Goal: Task Accomplishment & Management: Complete application form

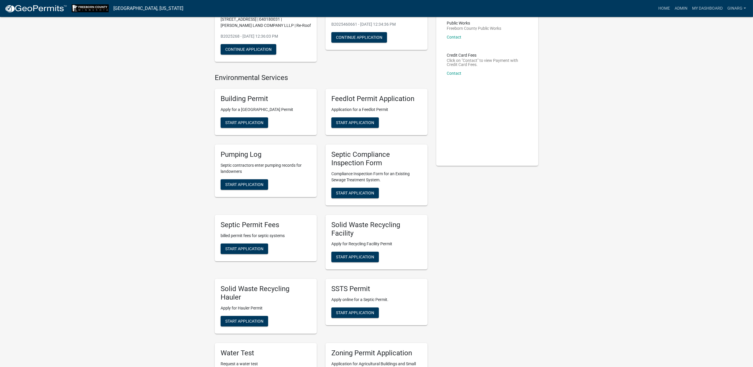
scroll to position [87, 0]
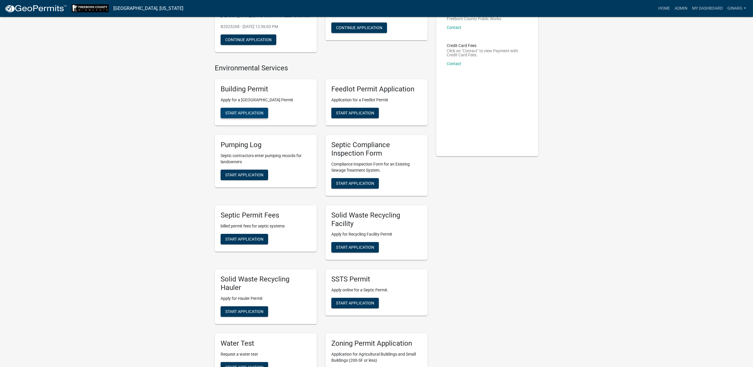
click at [264, 115] on span "Start Application" at bounding box center [244, 113] width 38 height 5
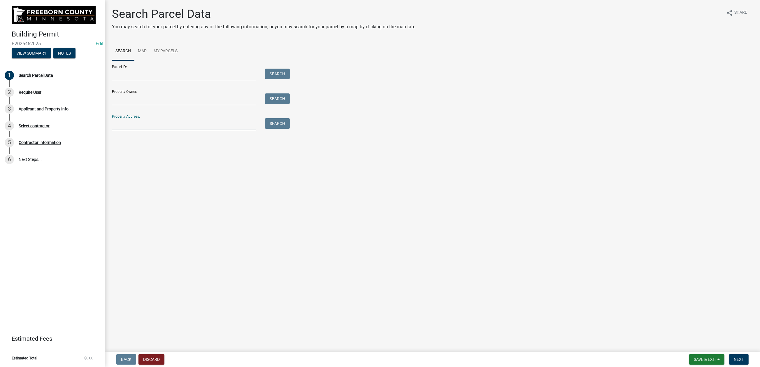
click at [133, 130] on input "Property Address:" at bounding box center [184, 124] width 144 height 12
type input "409 willow"
click at [285, 129] on button "Search" at bounding box center [277, 123] width 25 height 10
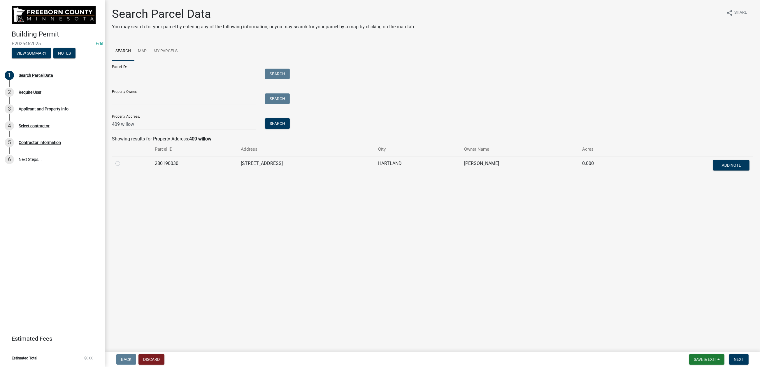
click at [122, 160] on label at bounding box center [122, 160] width 0 height 0
click at [125, 164] on input "radio" at bounding box center [124, 162] width 4 height 4
radio input "true"
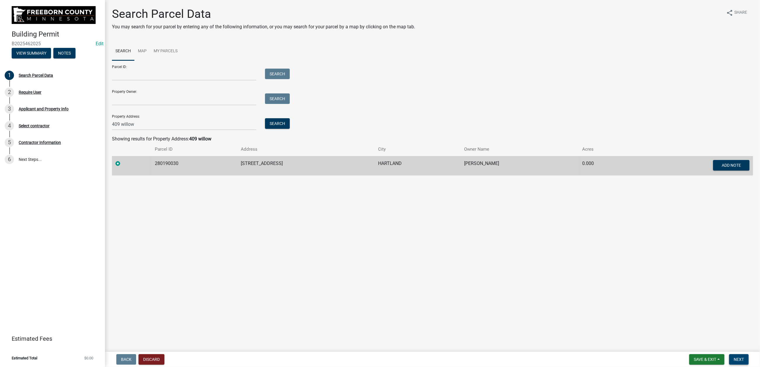
click at [734, 357] on span "Next" at bounding box center [739, 359] width 10 height 5
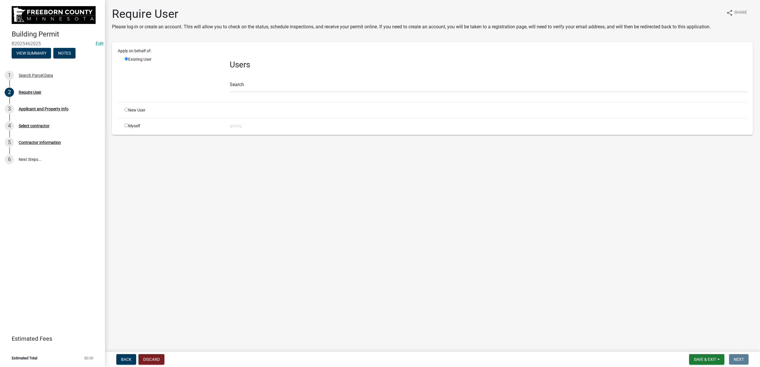
click at [131, 129] on div "Myself" at bounding box center [172, 126] width 105 height 6
click at [128, 127] on input "radio" at bounding box center [127, 125] width 4 height 4
radio input "true"
radio input "false"
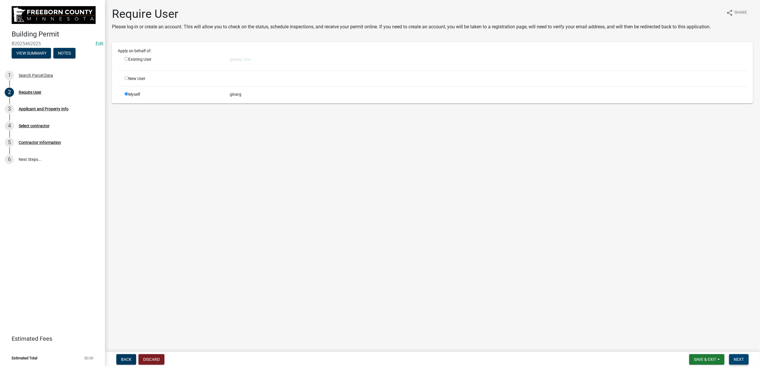
click at [734, 357] on span "Next" at bounding box center [739, 359] width 10 height 5
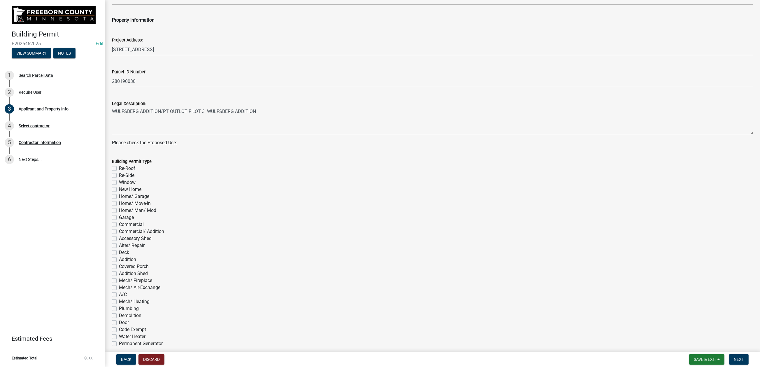
scroll to position [262, 0]
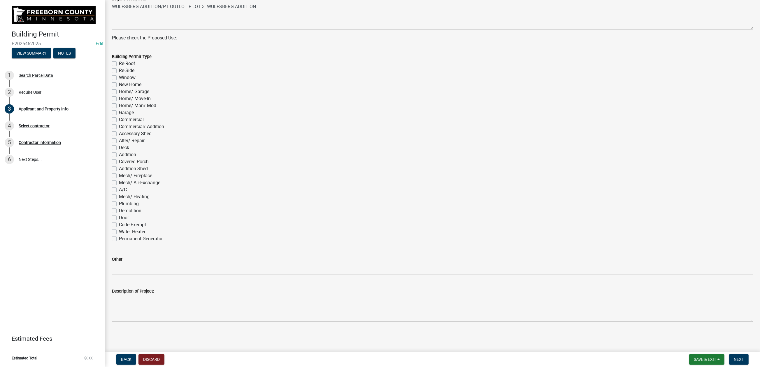
click at [120, 67] on label "Re-Roof" at bounding box center [127, 63] width 16 height 7
click at [120, 64] on input "Re-Roof" at bounding box center [121, 62] width 4 height 4
checkbox input "true"
checkbox input "false"
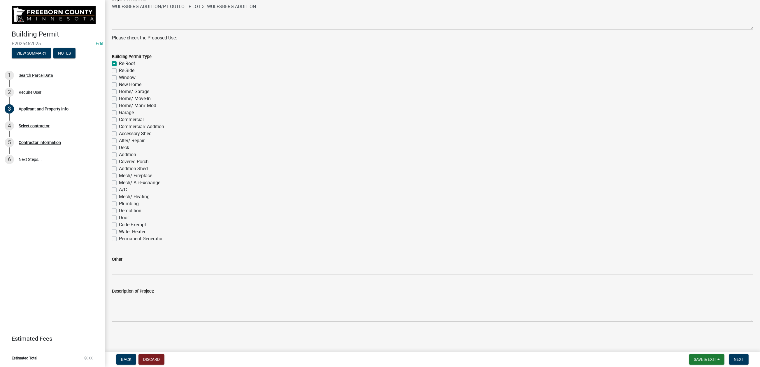
checkbox input "false"
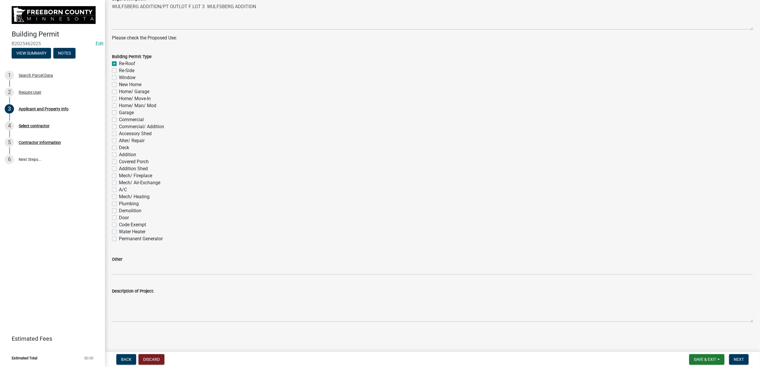
checkbox input "false"
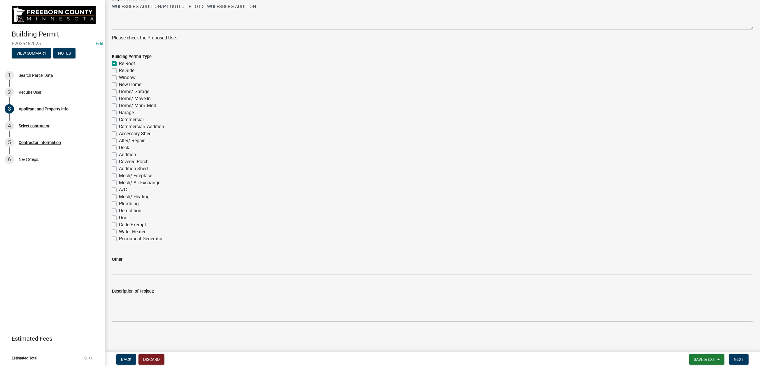
checkbox input "false"
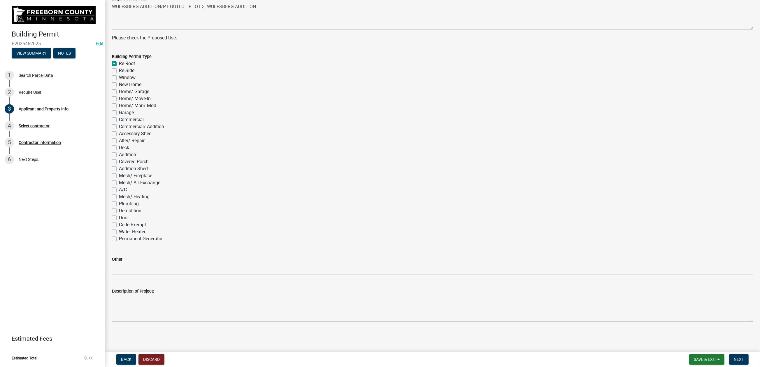
checkbox input "false"
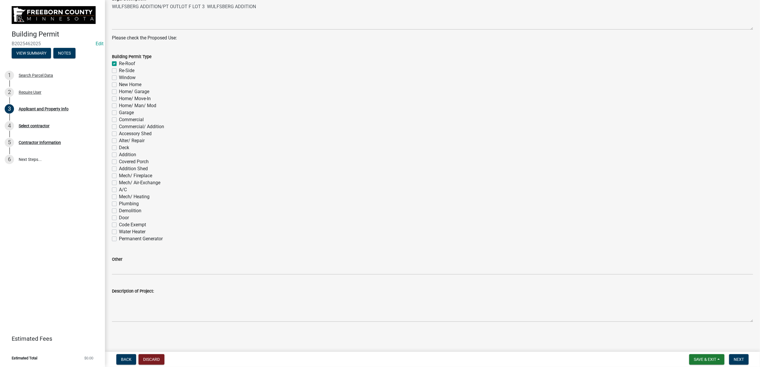
checkbox input "false"
click at [737, 357] on span "Next" at bounding box center [739, 359] width 10 height 5
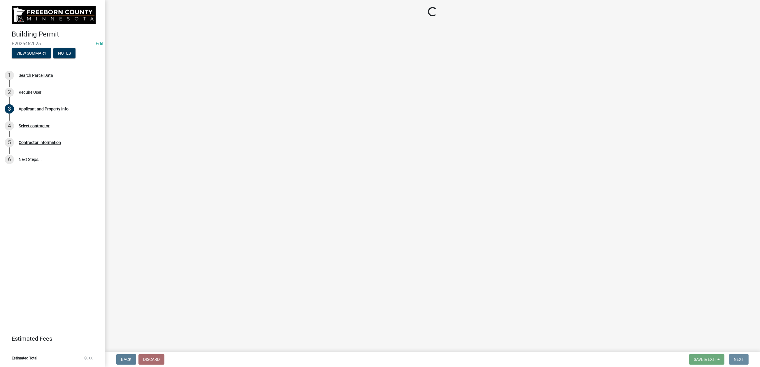
scroll to position [0, 0]
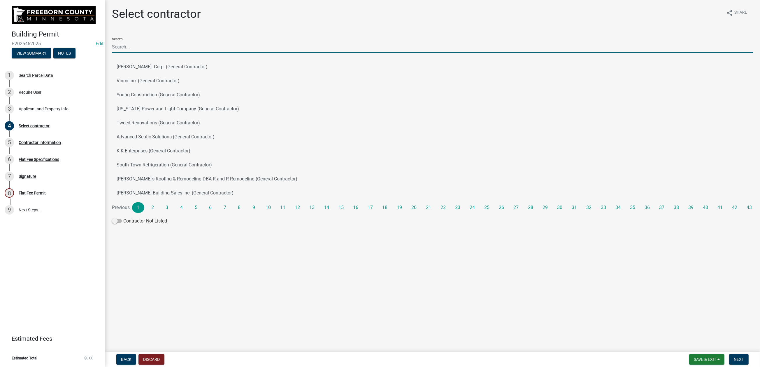
click at [132, 53] on input "Search" at bounding box center [432, 47] width 641 height 12
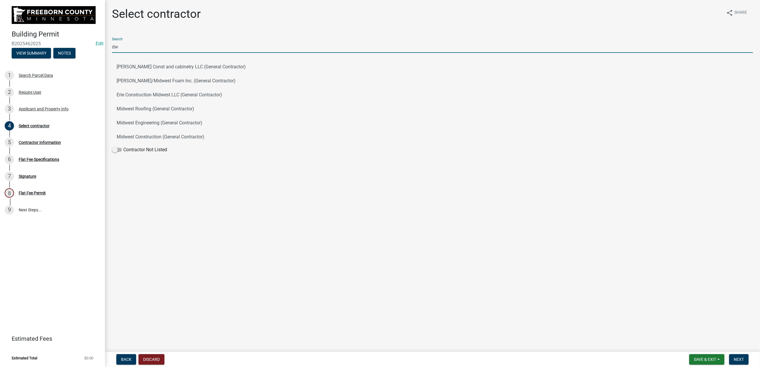
type input "d"
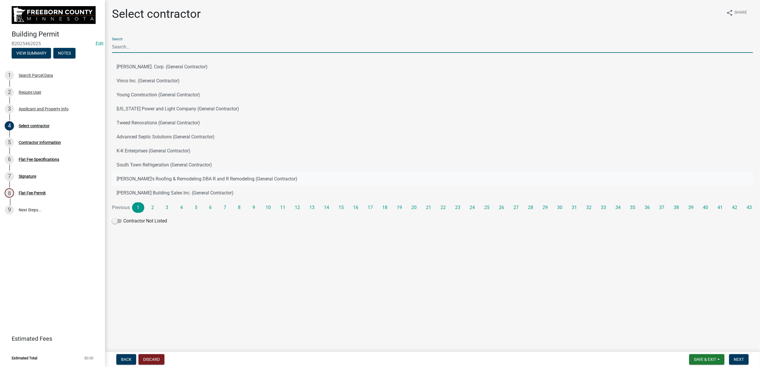
scroll to position [15, 0]
click at [167, 224] on label "Contractor Not Listed" at bounding box center [139, 220] width 55 height 7
click at [123, 217] on input "Contractor Not Listed" at bounding box center [123, 217] width 0 height 0
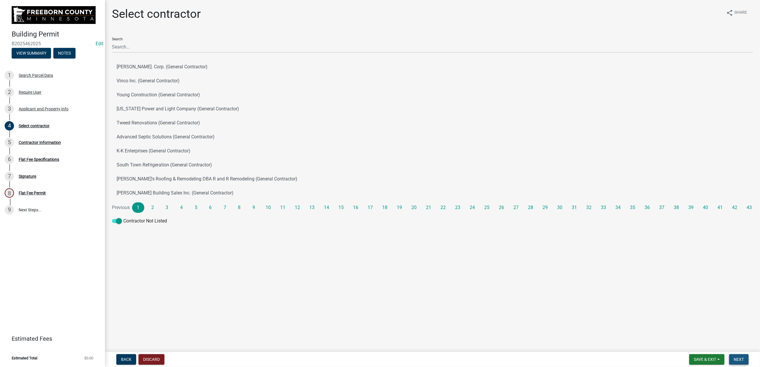
click at [734, 357] on span "Next" at bounding box center [739, 359] width 10 height 5
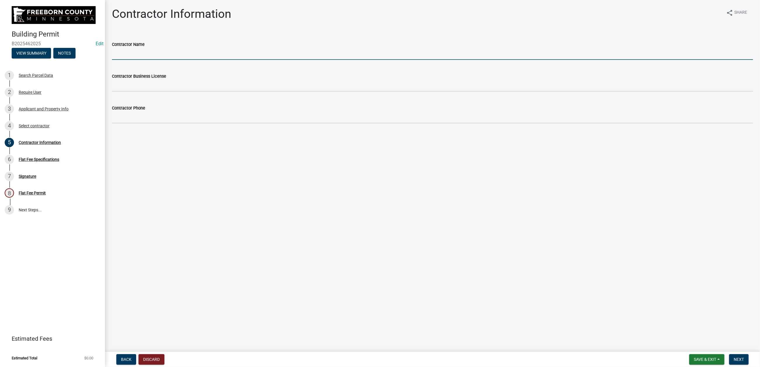
click at [147, 60] on input "Contractor Name" at bounding box center [432, 54] width 641 height 12
type input "DW's Services LLC, [STREET_ADDRESS]"
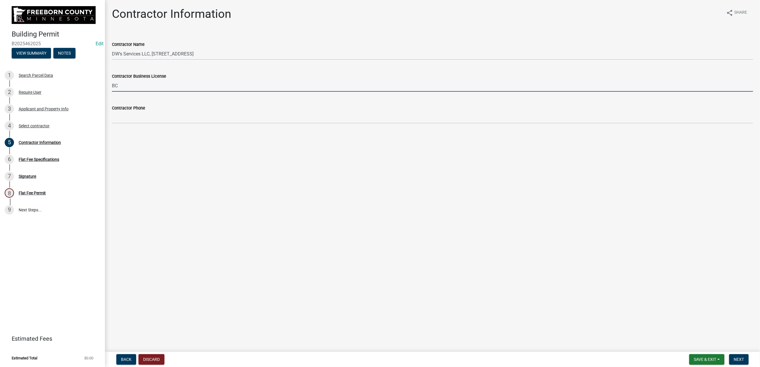
click at [290, 92] on input "BC" at bounding box center [432, 86] width 641 height 12
click at [133, 92] on input "BC" at bounding box center [432, 86] width 641 height 12
click at [131, 92] on input "BC" at bounding box center [432, 86] width 641 height 12
type input "BC"
click at [129, 92] on input "BC" at bounding box center [432, 86] width 641 height 12
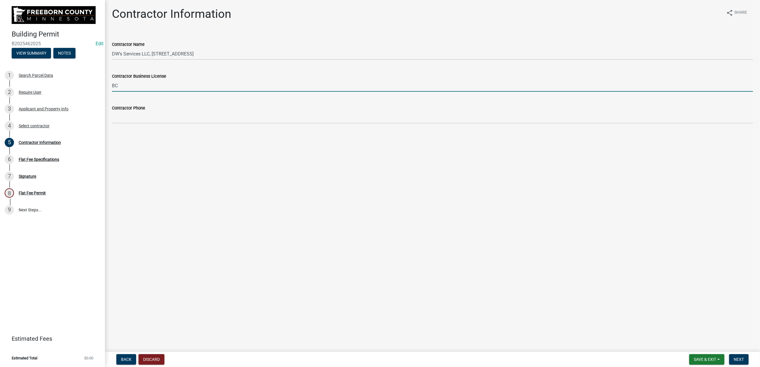
click at [131, 92] on input "BC" at bounding box center [432, 86] width 641 height 12
click at [126, 92] on input "BC" at bounding box center [432, 86] width 641 height 12
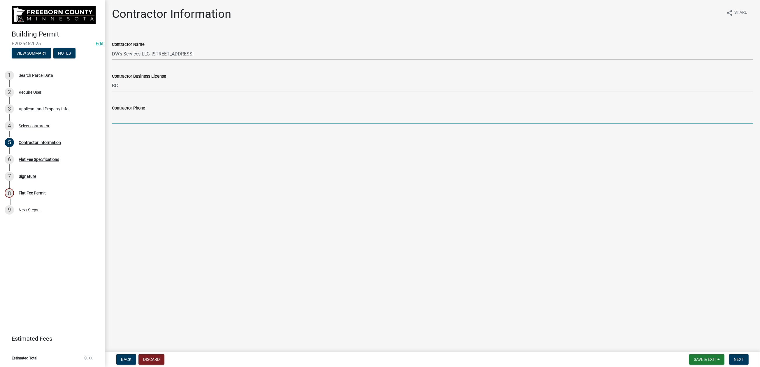
click at [126, 123] on input "Contractor Phone" at bounding box center [432, 117] width 641 height 12
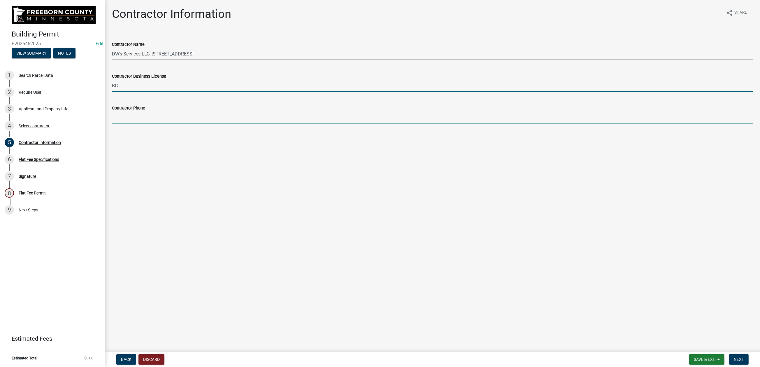
click at [123, 92] on input "BC" at bounding box center [432, 86] width 641 height 12
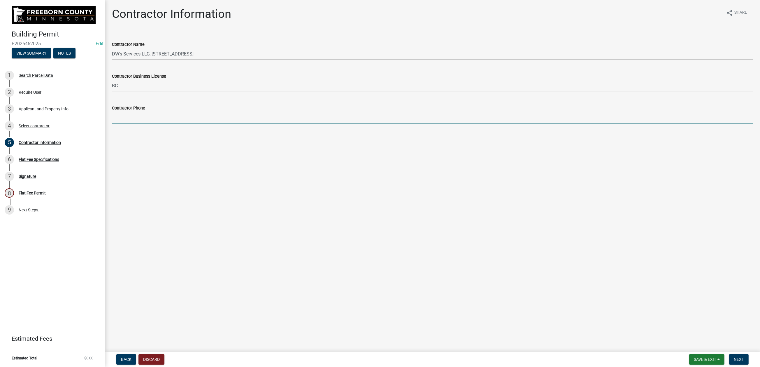
click at [123, 123] on input "Contractor Phone" at bounding box center [432, 117] width 641 height 12
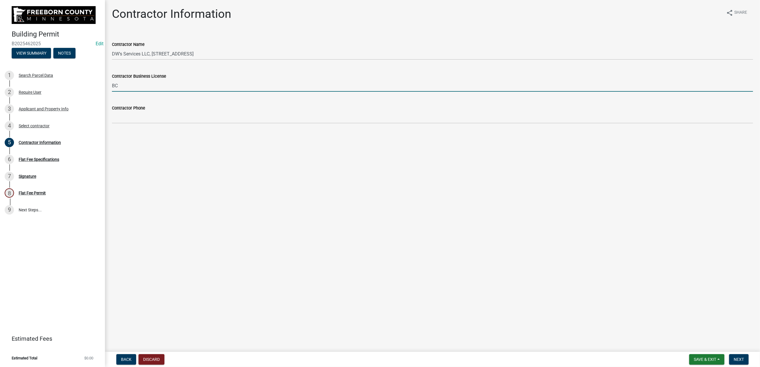
click at [124, 92] on input "BC" at bounding box center [432, 86] width 641 height 12
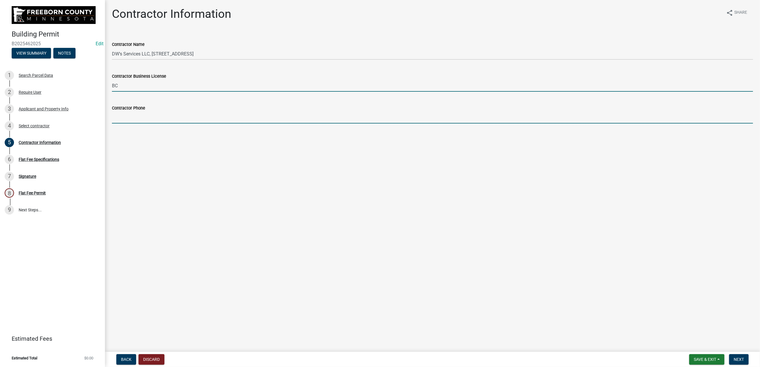
click at [121, 123] on input "Contractor Phone" at bounding box center [432, 117] width 641 height 12
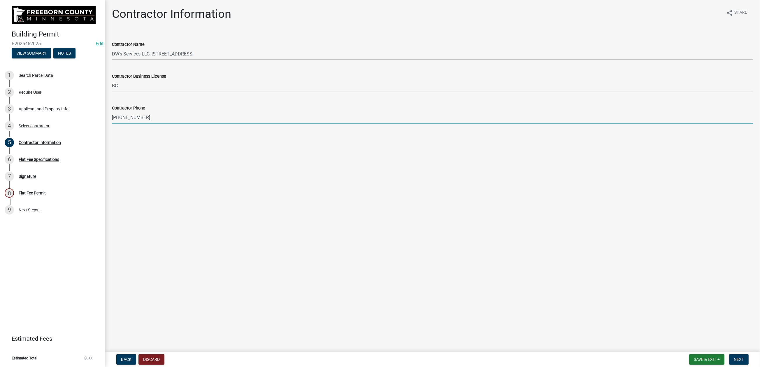
type input "[PHONE_NUMBER]"
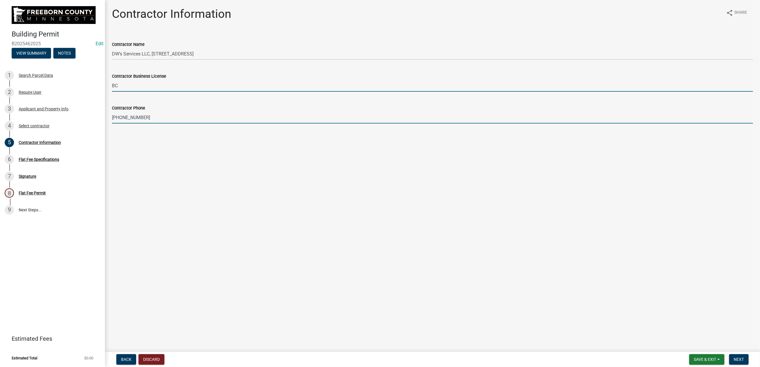
click at [124, 92] on input "BC" at bounding box center [432, 86] width 641 height 12
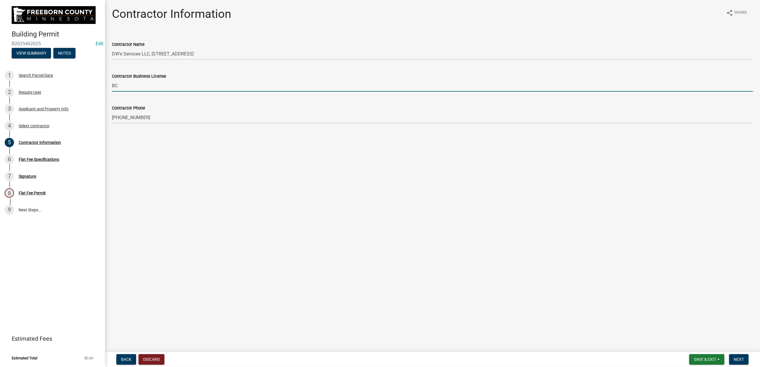
click at [127, 92] on input "BC" at bounding box center [432, 86] width 641 height 12
click at [135, 92] on input "BC" at bounding box center [432, 86] width 641 height 12
type input "BC807539"
click at [734, 357] on span "Next" at bounding box center [739, 359] width 10 height 5
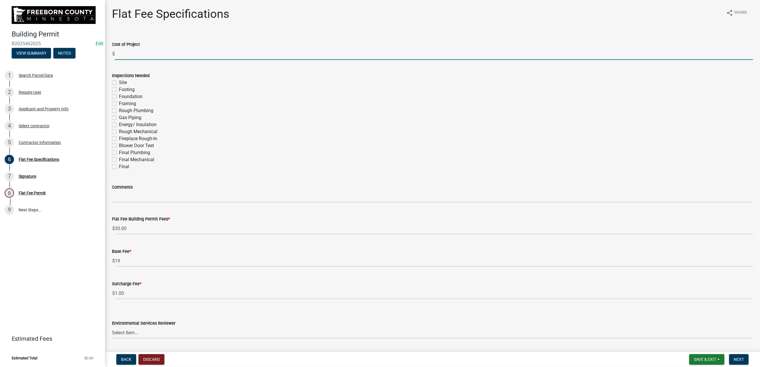
click at [129, 60] on input "text" at bounding box center [434, 54] width 638 height 12
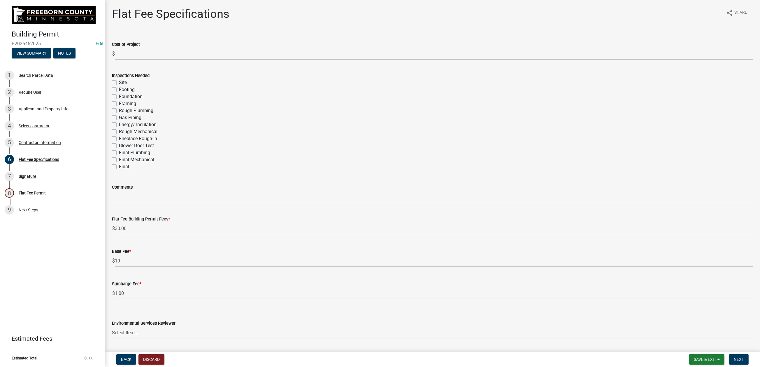
drag, startPoint x: 119, startPoint y: 249, endPoint x: 119, endPoint y: 227, distance: 21.6
click at [119, 170] on label "Final" at bounding box center [124, 166] width 10 height 7
click at [119, 167] on input "Final" at bounding box center [121, 165] width 4 height 4
checkbox input "true"
checkbox input "false"
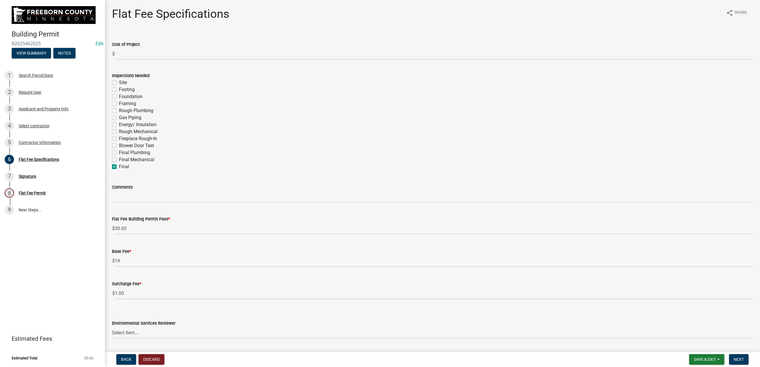
checkbox input "false"
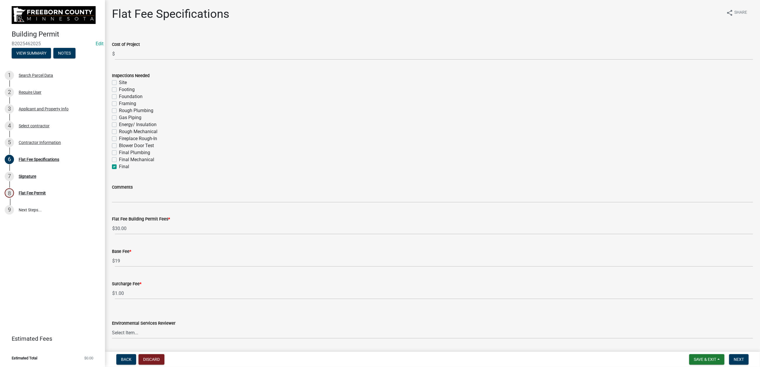
checkbox input "false"
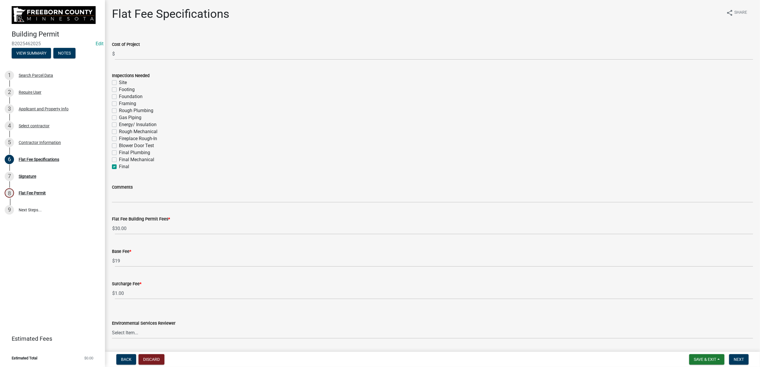
checkbox input "false"
checkbox input "true"
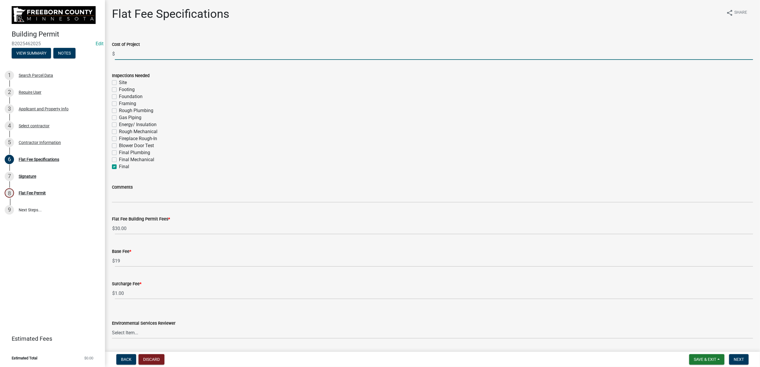
click at [125, 60] on input "text" at bounding box center [434, 54] width 638 height 12
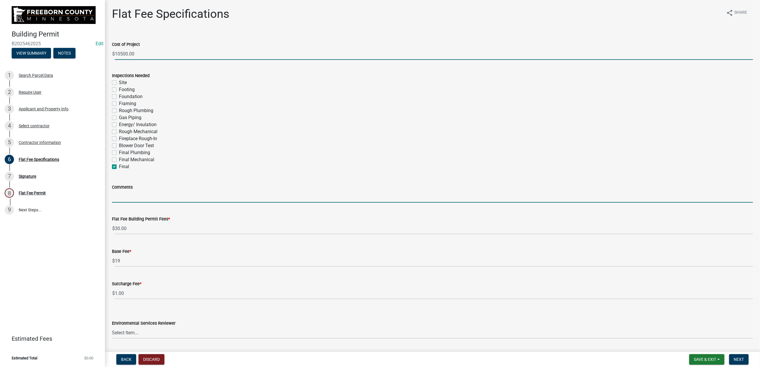
type input "10500"
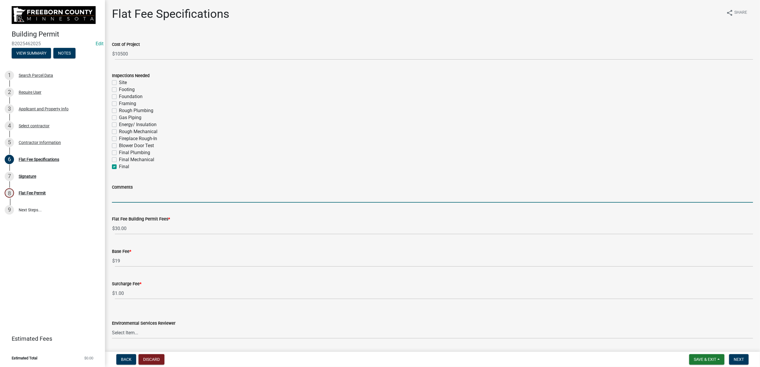
click at [123, 202] on input "Comments" at bounding box center [432, 196] width 641 height 12
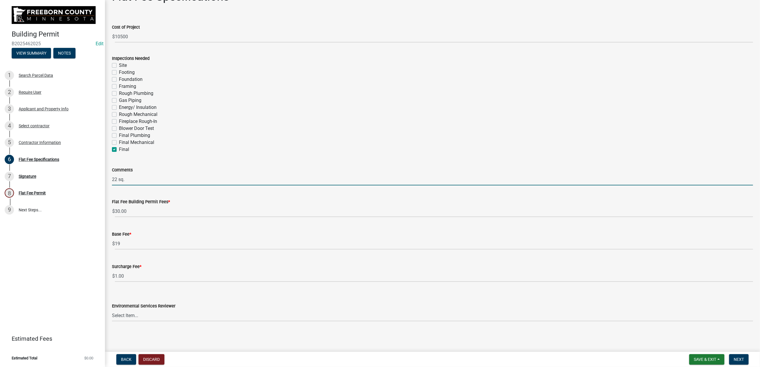
scroll to position [190, 0]
type input "22 sq."
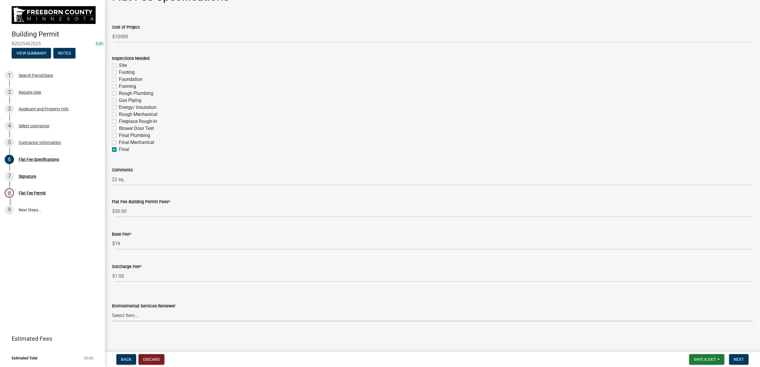
click at [714, 314] on select "Select Item... [PERSON_NAME] [PERSON_NAME] [PERSON_NAME] [PERSON_NAME] [PERSON_…" at bounding box center [432, 315] width 641 height 12
click at [115, 309] on select "Select Item... [PERSON_NAME] [PERSON_NAME] [PERSON_NAME] [PERSON_NAME] [PERSON_…" at bounding box center [432, 315] width 641 height 12
select select "cf5e982a-8fde-449d-bcd8-be8cdfb99374"
click at [729, 354] on button "Next" at bounding box center [739, 359] width 20 height 10
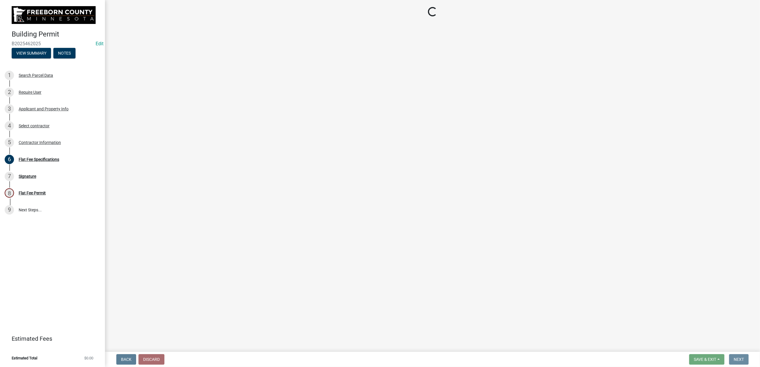
scroll to position [0, 0]
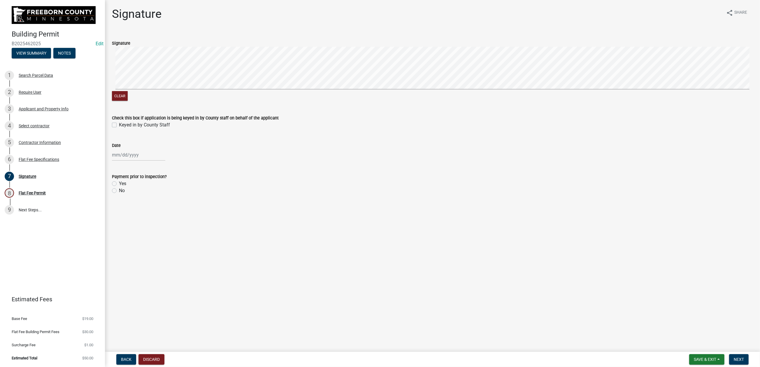
click at [119, 128] on label "Keyed in by County Staff" at bounding box center [144, 124] width 51 height 7
click at [119, 125] on input "Keyed in by County Staff" at bounding box center [121, 123] width 4 height 4
checkbox input "true"
select select "8"
select select "2025"
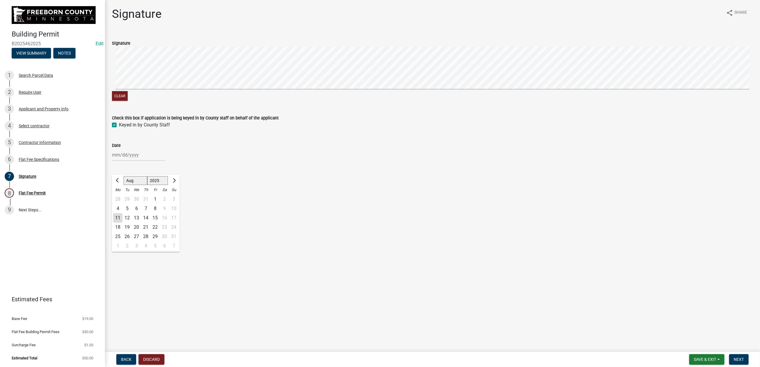
click at [134, 161] on div "[PERSON_NAME] Feb Mar Apr [PERSON_NAME][DATE] Oct Nov [DATE] 1526 1527 1528 152…" at bounding box center [138, 155] width 53 height 12
click at [122, 222] on div "11" at bounding box center [117, 217] width 9 height 9
type input "[DATE]"
click at [120, 187] on label "Yes" at bounding box center [122, 183] width 7 height 7
click at [120, 184] on input "Yes" at bounding box center [121, 182] width 4 height 4
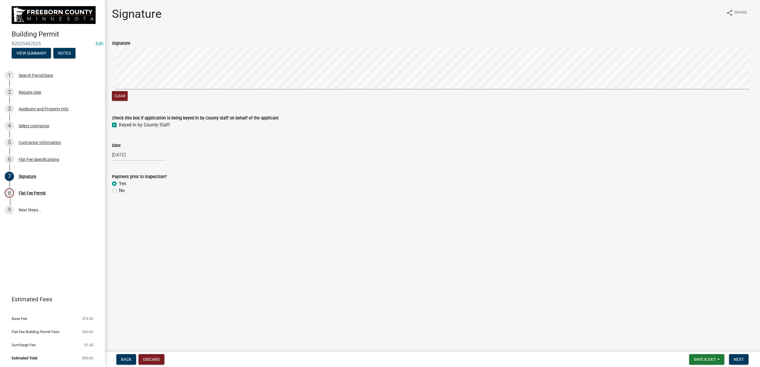
radio input "true"
click at [734, 357] on span "Next" at bounding box center [739, 359] width 10 height 5
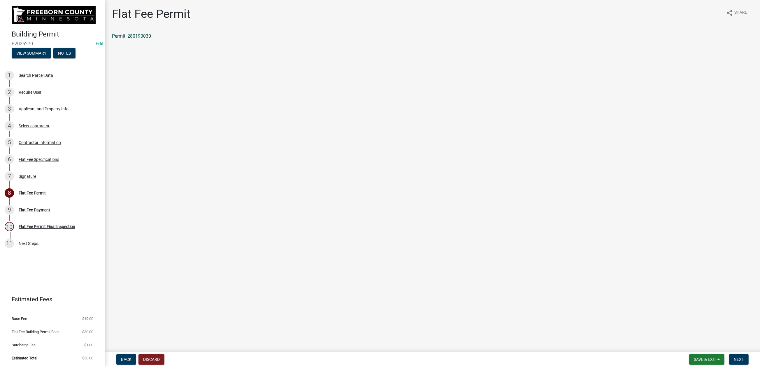
click at [151, 39] on link "Permit_280190030" at bounding box center [131, 36] width 39 height 6
click at [734, 357] on span "Next" at bounding box center [739, 359] width 10 height 5
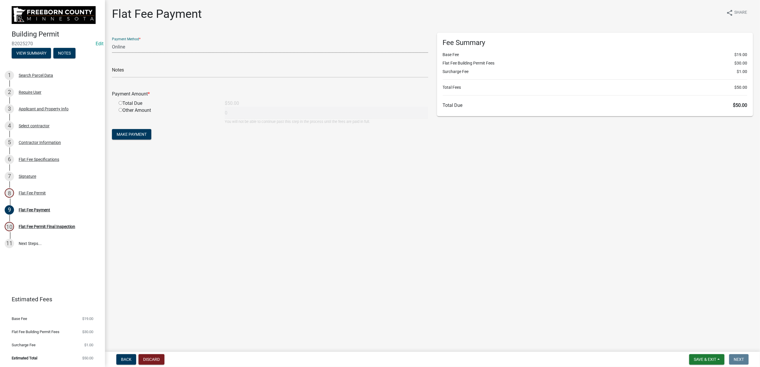
click at [144, 53] on select "Credit Card POS Check Cash Online" at bounding box center [270, 47] width 316 height 12
select select "0: 2"
click at [115, 53] on select "Credit Card POS Check Cash Online" at bounding box center [270, 47] width 316 height 12
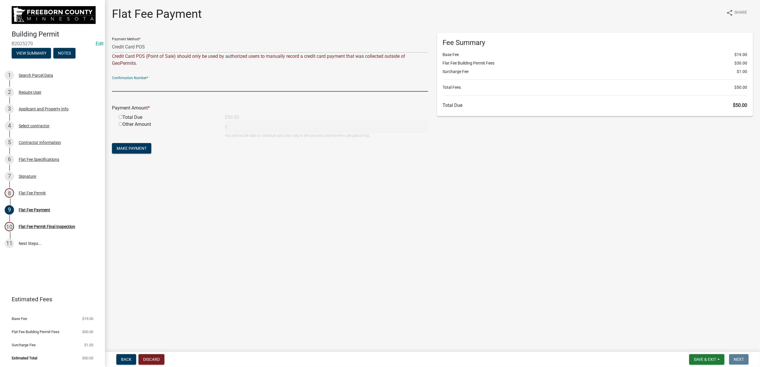
click at [136, 92] on input "text" at bounding box center [270, 86] width 316 height 12
type input "100333804239"
click at [122, 119] on input "radio" at bounding box center [121, 117] width 4 height 4
radio input "true"
type input "50"
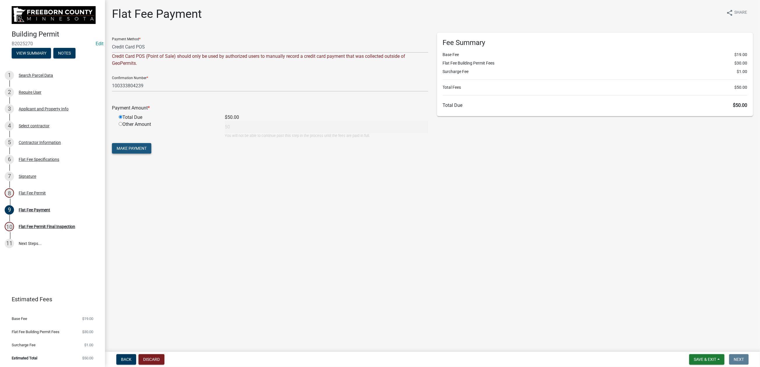
click at [147, 150] on span "Make Payment" at bounding box center [132, 148] width 30 height 5
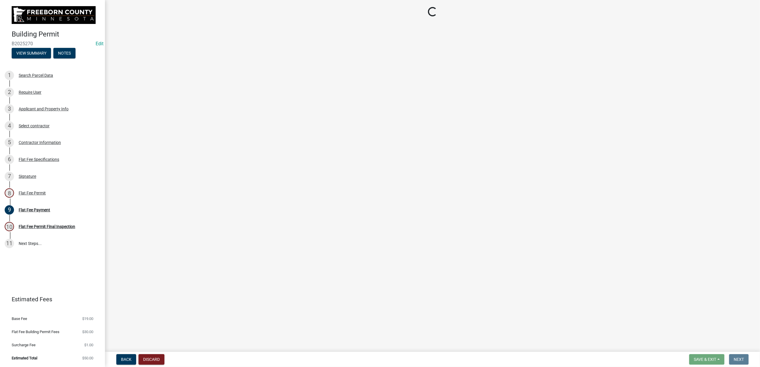
select select "3613e5d6-c0da-40a7-83d4-d5638b2e6124"
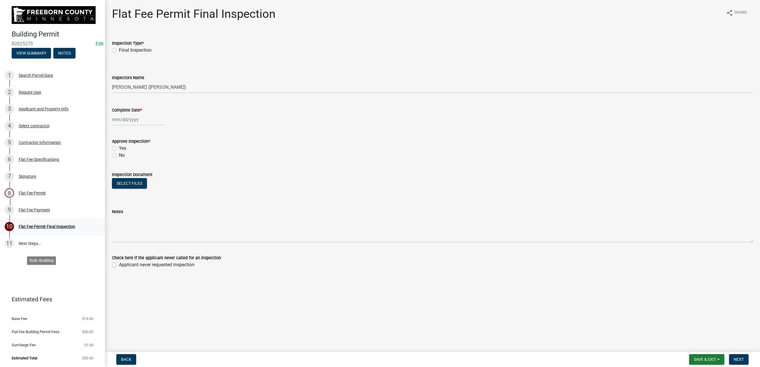
scroll to position [87, 0]
click at [46, 195] on div "Flat Fee Permit" at bounding box center [32, 193] width 27 height 4
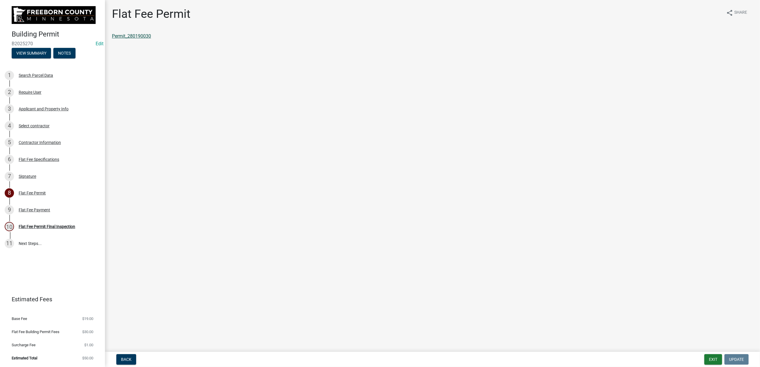
click at [143, 39] on link "Permit_280190030" at bounding box center [131, 36] width 39 height 6
click at [704, 362] on button "Exit" at bounding box center [713, 359] width 18 height 10
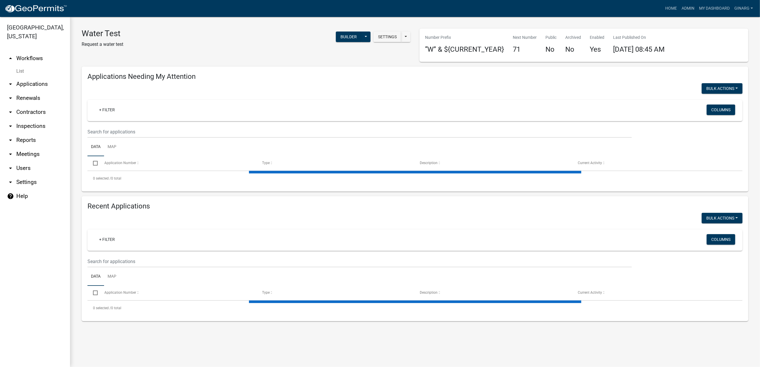
select select "3: 100"
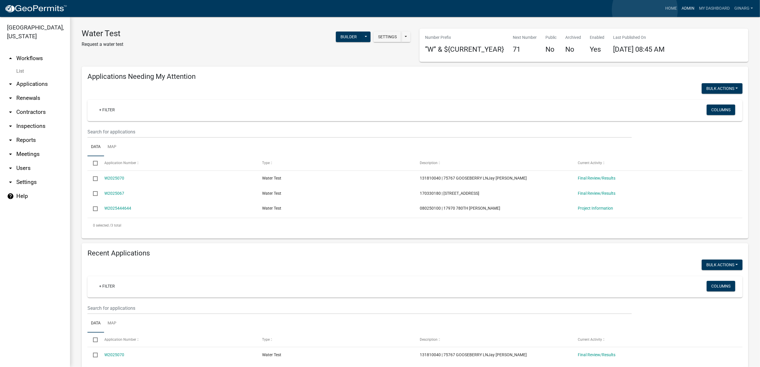
click at [679, 10] on link "Admin" at bounding box center [687, 8] width 17 height 11
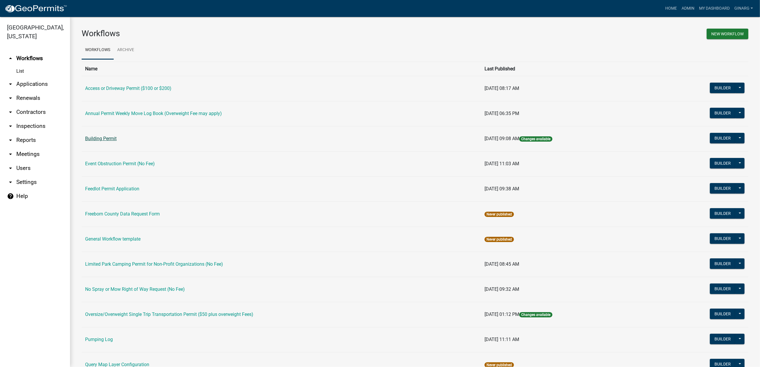
click at [117, 141] on link "Building Permit" at bounding box center [100, 139] width 31 height 6
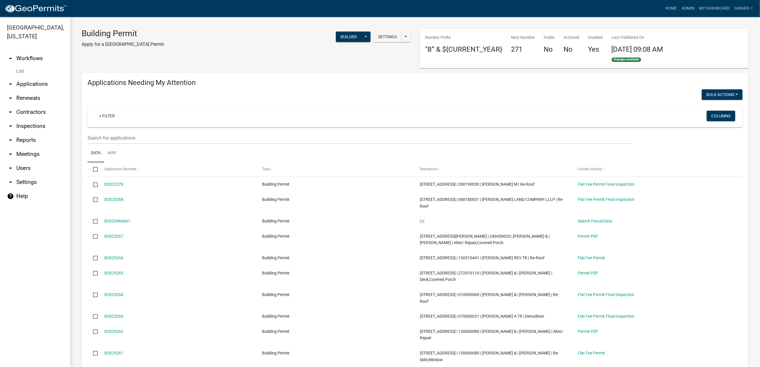
select select "3: 100"
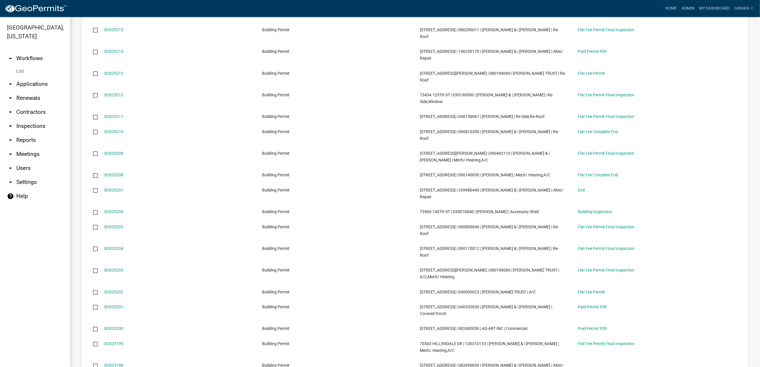
scroll to position [1662, 0]
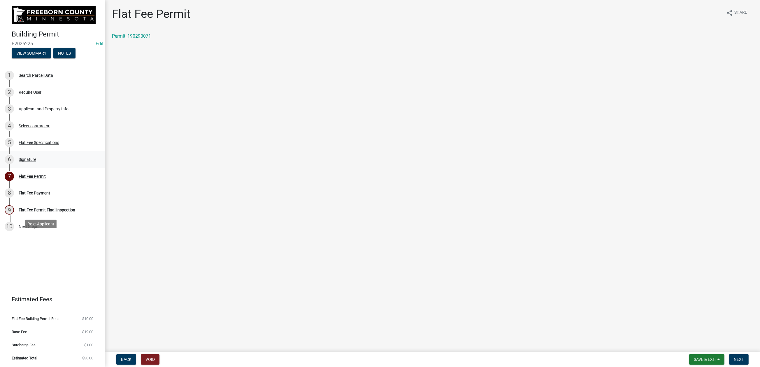
click at [36, 161] on div "Signature" at bounding box center [27, 159] width 17 height 4
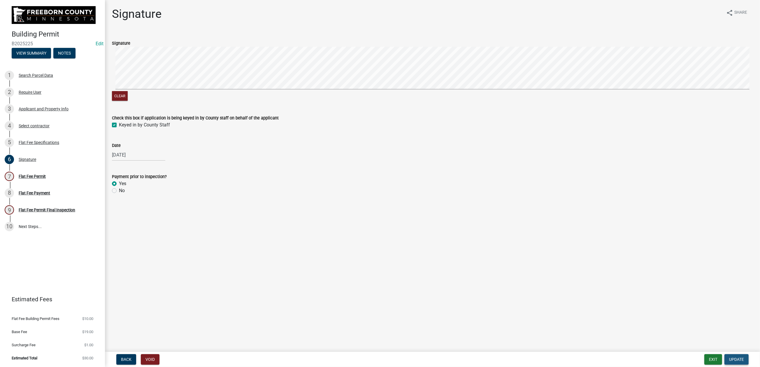
click at [729, 357] on span "Update" at bounding box center [736, 359] width 15 height 5
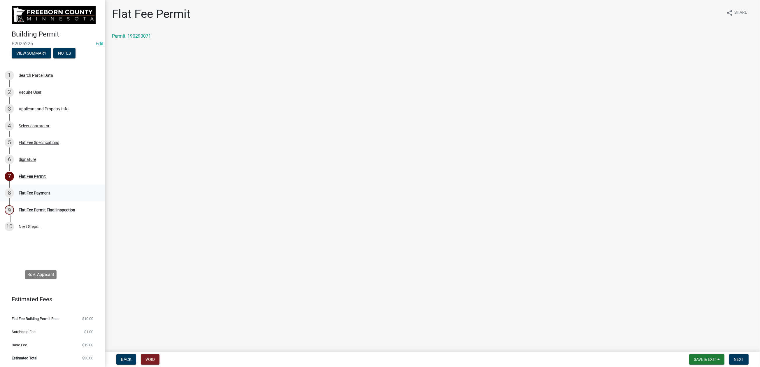
click at [50, 195] on div "Flat Fee Payment" at bounding box center [34, 193] width 31 height 4
click at [729, 354] on button "Next" at bounding box center [739, 359] width 20 height 10
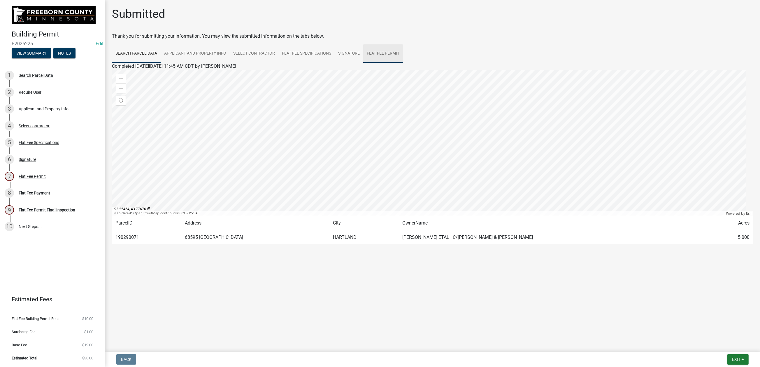
click at [403, 63] on link "Flat Fee Permit" at bounding box center [383, 53] width 40 height 19
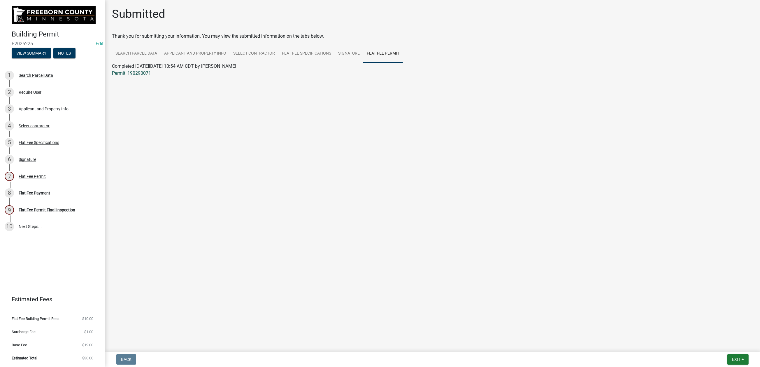
click at [145, 76] on link "Permit_190290071" at bounding box center [131, 73] width 39 height 6
click at [50, 195] on div "Flat Fee Payment" at bounding box center [34, 193] width 31 height 4
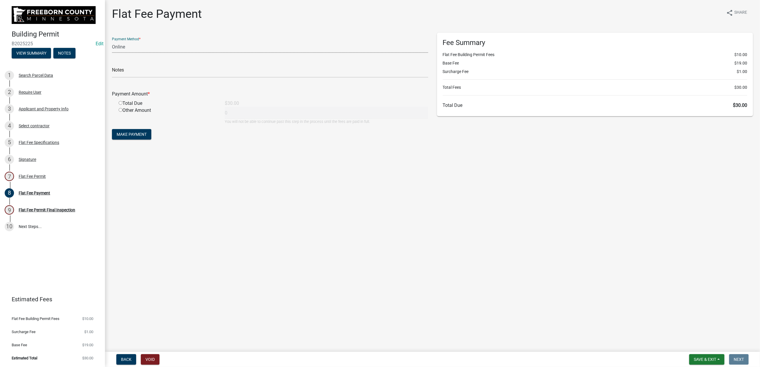
click at [139, 53] on select "Credit Card POS Check Cash Online" at bounding box center [270, 47] width 316 height 12
select select "0: 2"
click at [115, 53] on select "Credit Card POS Check Cash Online" at bounding box center [270, 47] width 316 height 12
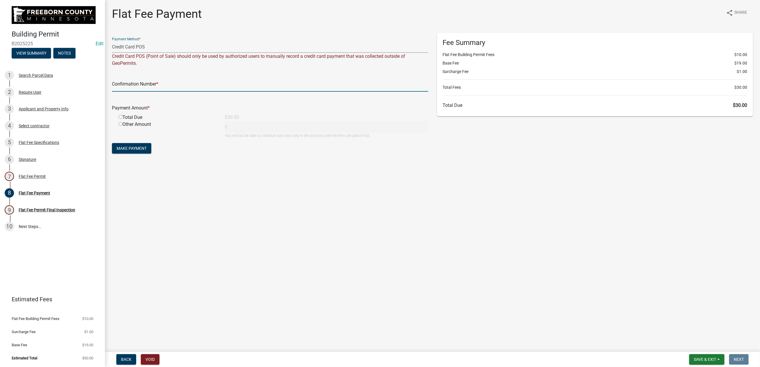
click at [125, 92] on input "text" at bounding box center [270, 86] width 316 height 12
type input "100333794310"
click at [122, 119] on input "radio" at bounding box center [121, 117] width 4 height 4
radio input "true"
type input "30"
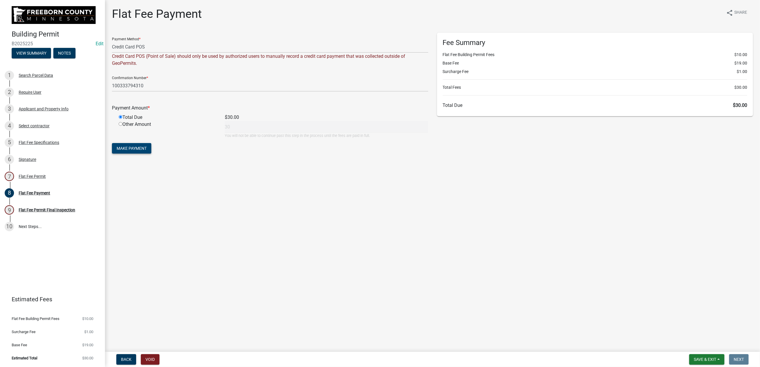
click at [147, 150] on span "Make Payment" at bounding box center [132, 148] width 30 height 5
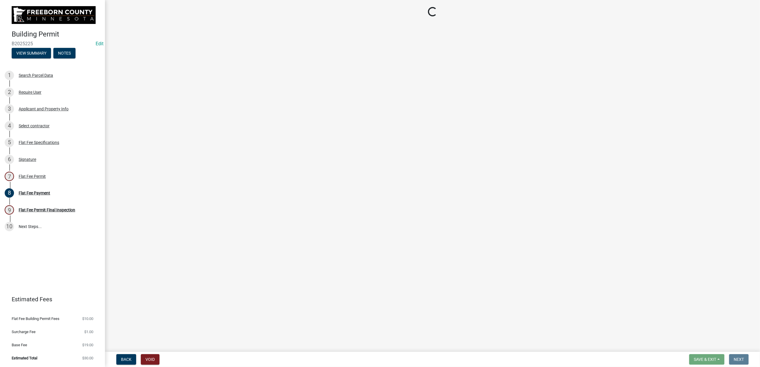
select select "3613e5d6-c0da-40a7-83d4-d5638b2e6124"
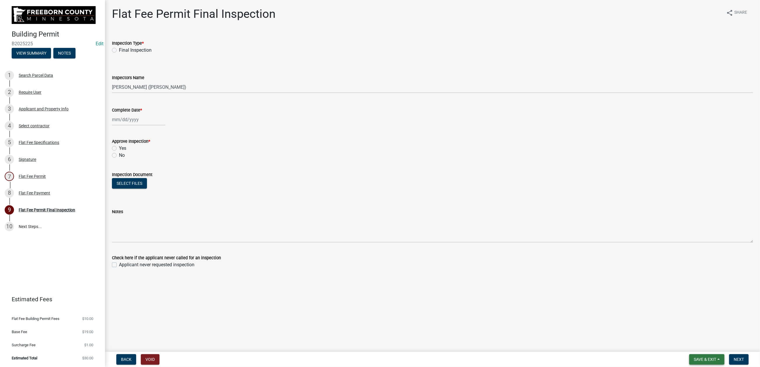
click at [694, 357] on span "Save & Exit" at bounding box center [705, 359] width 22 height 5
click at [689, 354] on button "Save & Exit" at bounding box center [706, 359] width 35 height 10
click at [694, 357] on span "Save & Exit" at bounding box center [705, 359] width 22 height 5
click at [678, 339] on button "Save & Exit" at bounding box center [701, 339] width 47 height 14
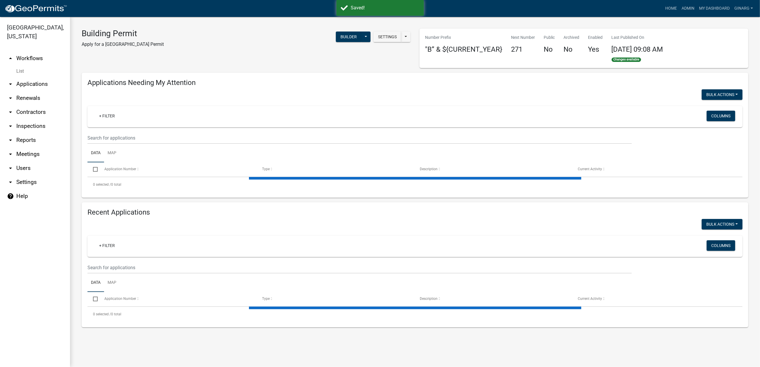
select select "3: 100"
